Goal: Information Seeking & Learning: Learn about a topic

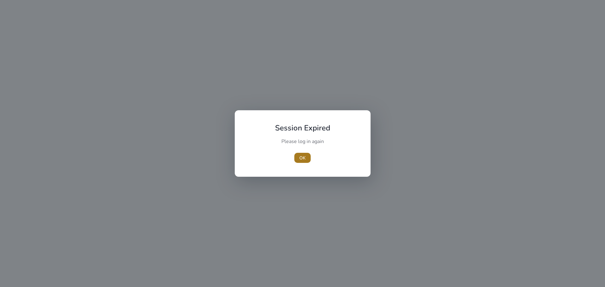
click at [303, 155] on span "OK" at bounding box center [302, 158] width 6 height 7
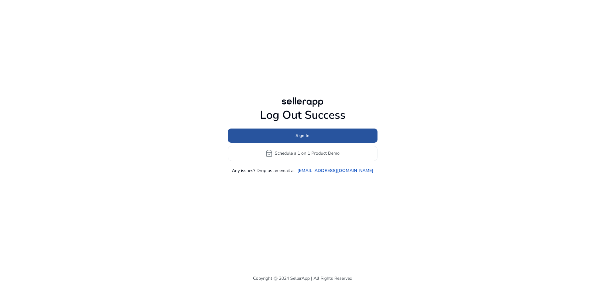
click at [305, 138] on span "Sign In" at bounding box center [303, 135] width 14 height 7
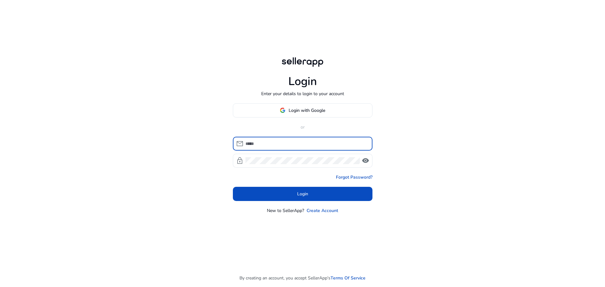
type input "**********"
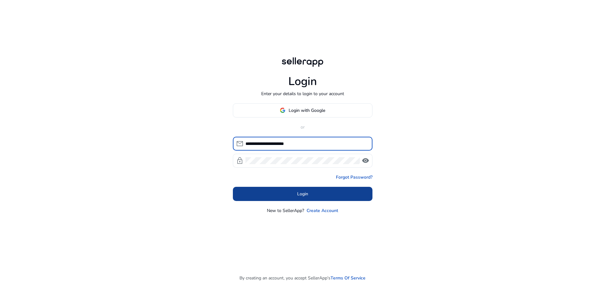
click at [293, 194] on span at bounding box center [303, 193] width 140 height 15
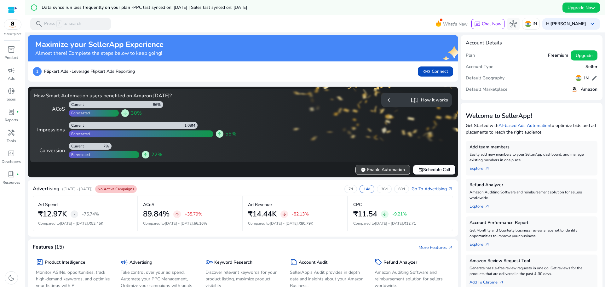
click at [372, 170] on span "verified Enable Automation" at bounding box center [383, 169] width 44 height 7
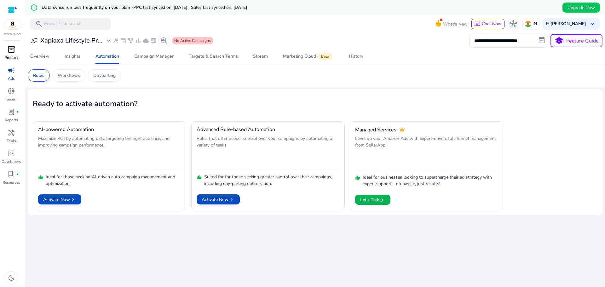
click at [11, 54] on div "inventory_2" at bounding box center [12, 49] width 18 height 10
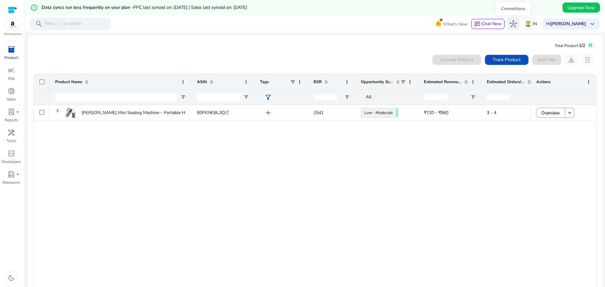
click at [510, 26] on span "hub" at bounding box center [514, 24] width 8 height 8
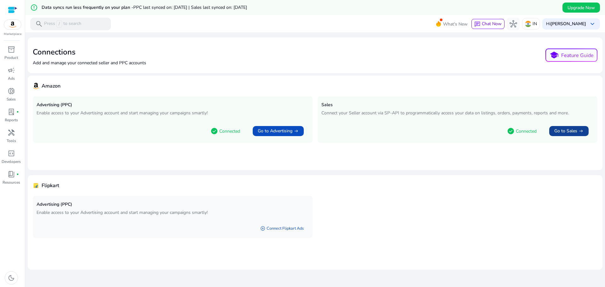
click at [556, 134] on span "Go to Sales" at bounding box center [566, 131] width 23 height 6
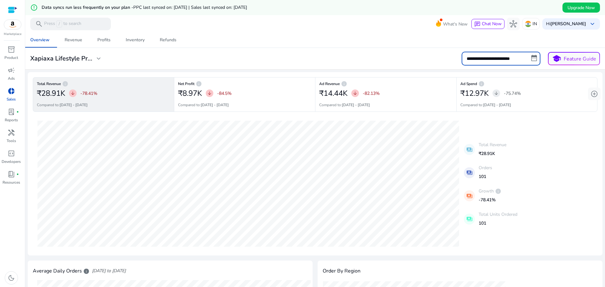
click at [479, 53] on input "**********" at bounding box center [501, 59] width 79 height 14
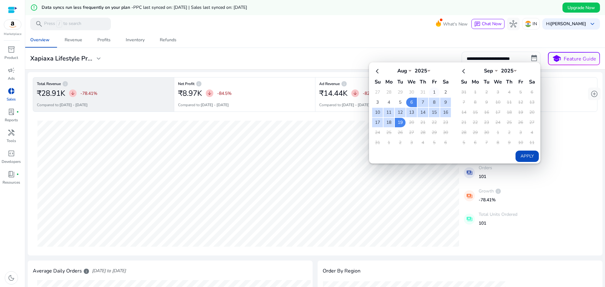
click at [431, 90] on td "1" at bounding box center [434, 92] width 11 height 9
click at [401, 123] on td "19" at bounding box center [400, 122] width 11 height 9
click at [523, 157] on button "Apply" at bounding box center [527, 156] width 23 height 11
type input "**********"
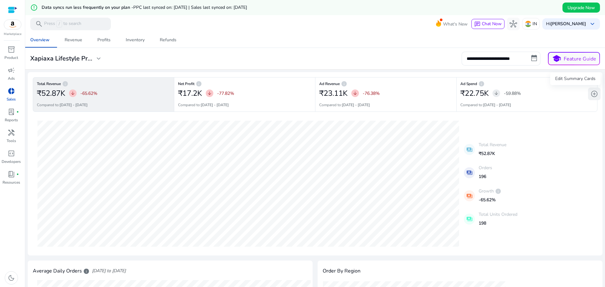
click at [594, 94] on span "add_circle" at bounding box center [595, 94] width 8 height 8
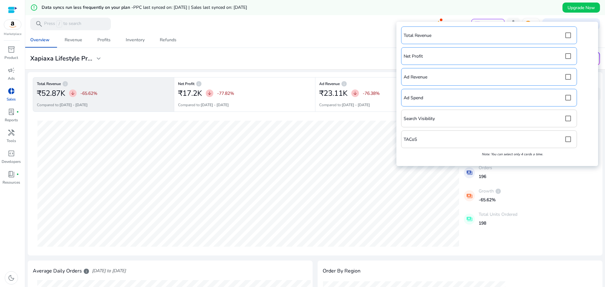
click at [516, 121] on div "Search Visibility" at bounding box center [489, 118] width 171 height 13
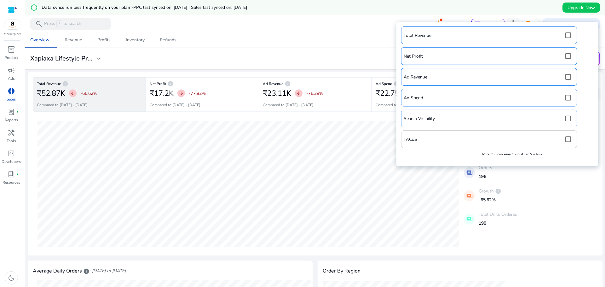
click at [501, 141] on div "TACoS" at bounding box center [489, 139] width 171 height 13
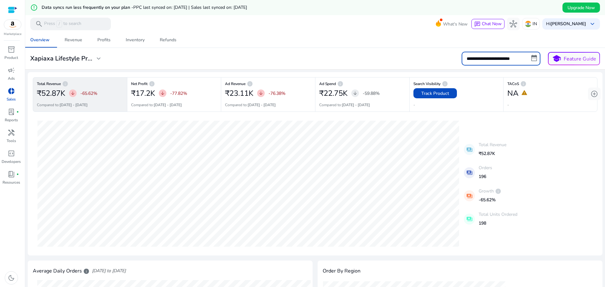
click at [533, 56] on input "**********" at bounding box center [501, 59] width 79 height 14
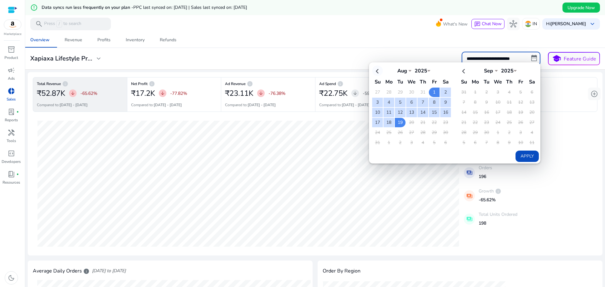
click at [375, 72] on th at bounding box center [377, 71] width 11 height 10
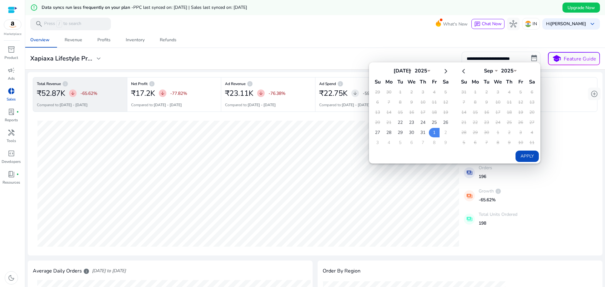
click at [375, 72] on th at bounding box center [377, 71] width 11 height 10
click at [372, 74] on th at bounding box center [377, 71] width 11 height 10
click at [397, 125] on td "22" at bounding box center [400, 122] width 11 height 9
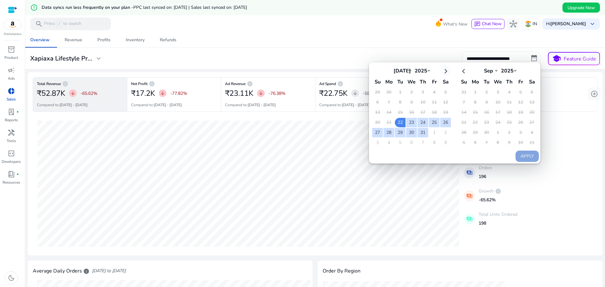
click at [447, 70] on th at bounding box center [445, 71] width 11 height 10
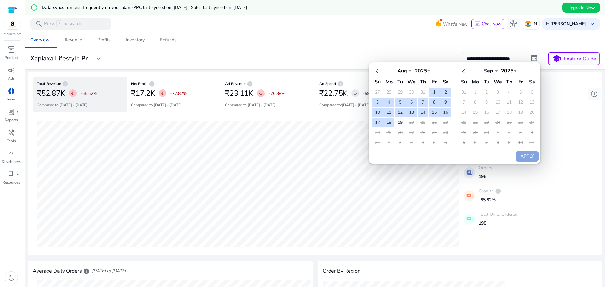
click at [401, 120] on td "19" at bounding box center [400, 122] width 11 height 9
select select "*"
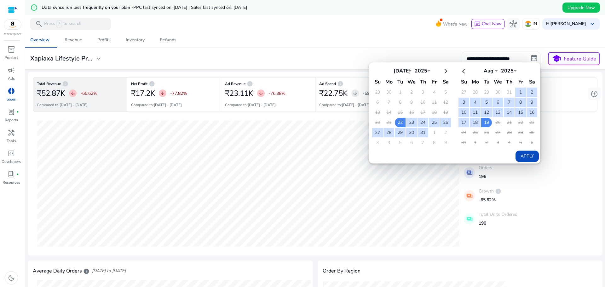
click at [529, 156] on button "Apply" at bounding box center [527, 156] width 23 height 11
type input "**********"
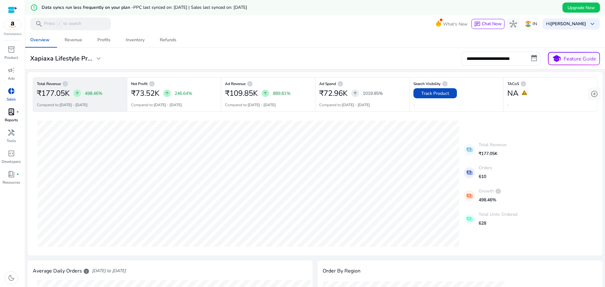
click at [18, 116] on div "lab_profile fiber_manual_record" at bounding box center [12, 112] width 18 height 10
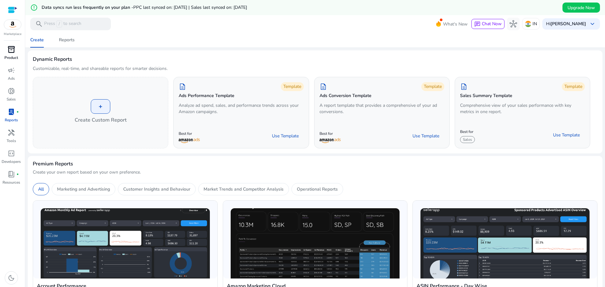
click at [13, 50] on span "inventory_2" at bounding box center [12, 50] width 8 height 8
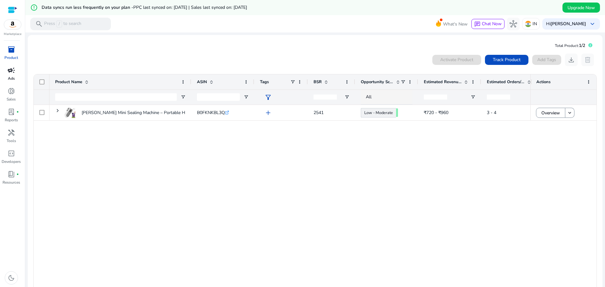
click at [15, 69] on span "campaign" at bounding box center [12, 71] width 8 height 8
